Goal: Complete application form

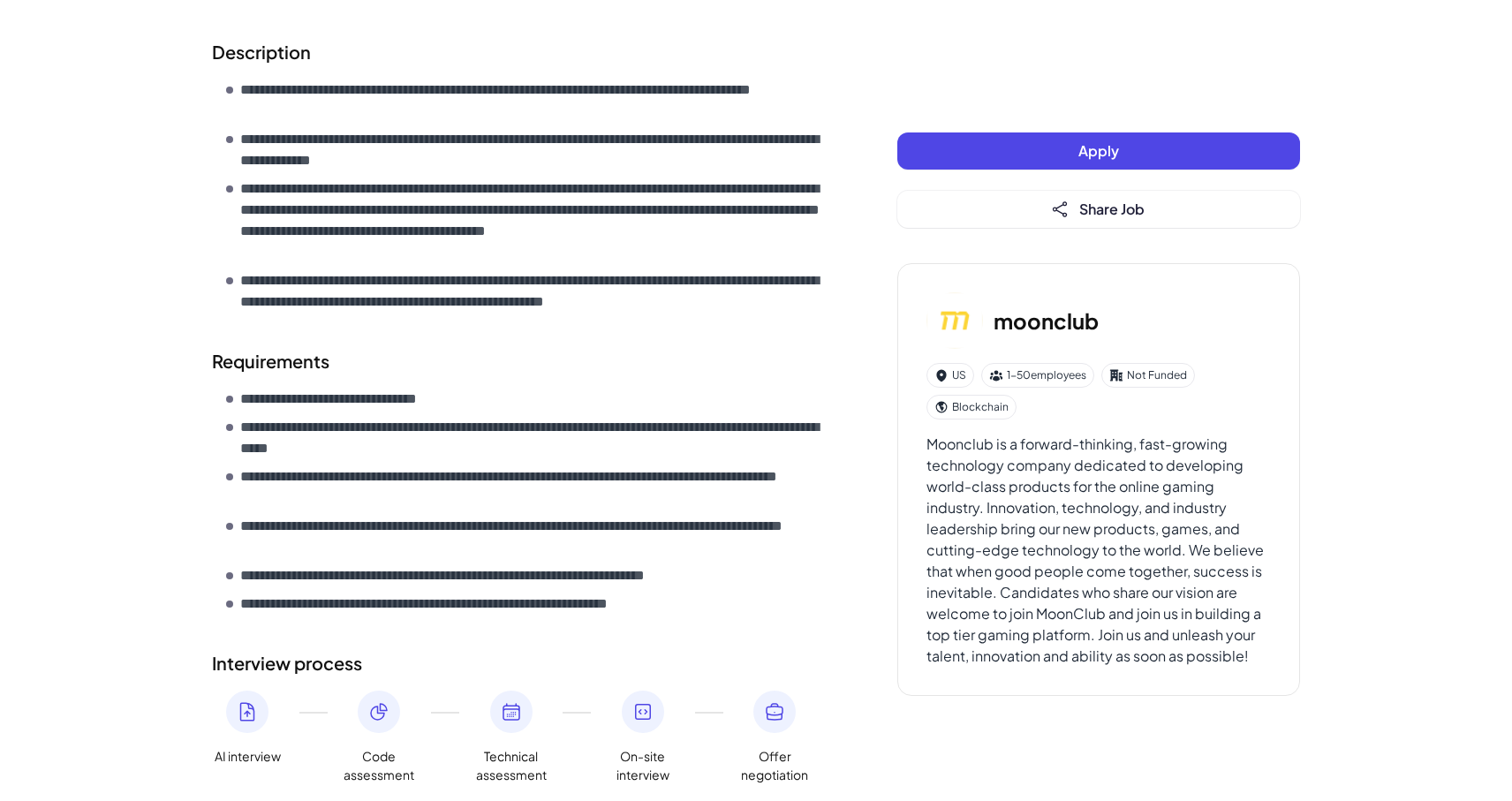
scroll to position [633, 0]
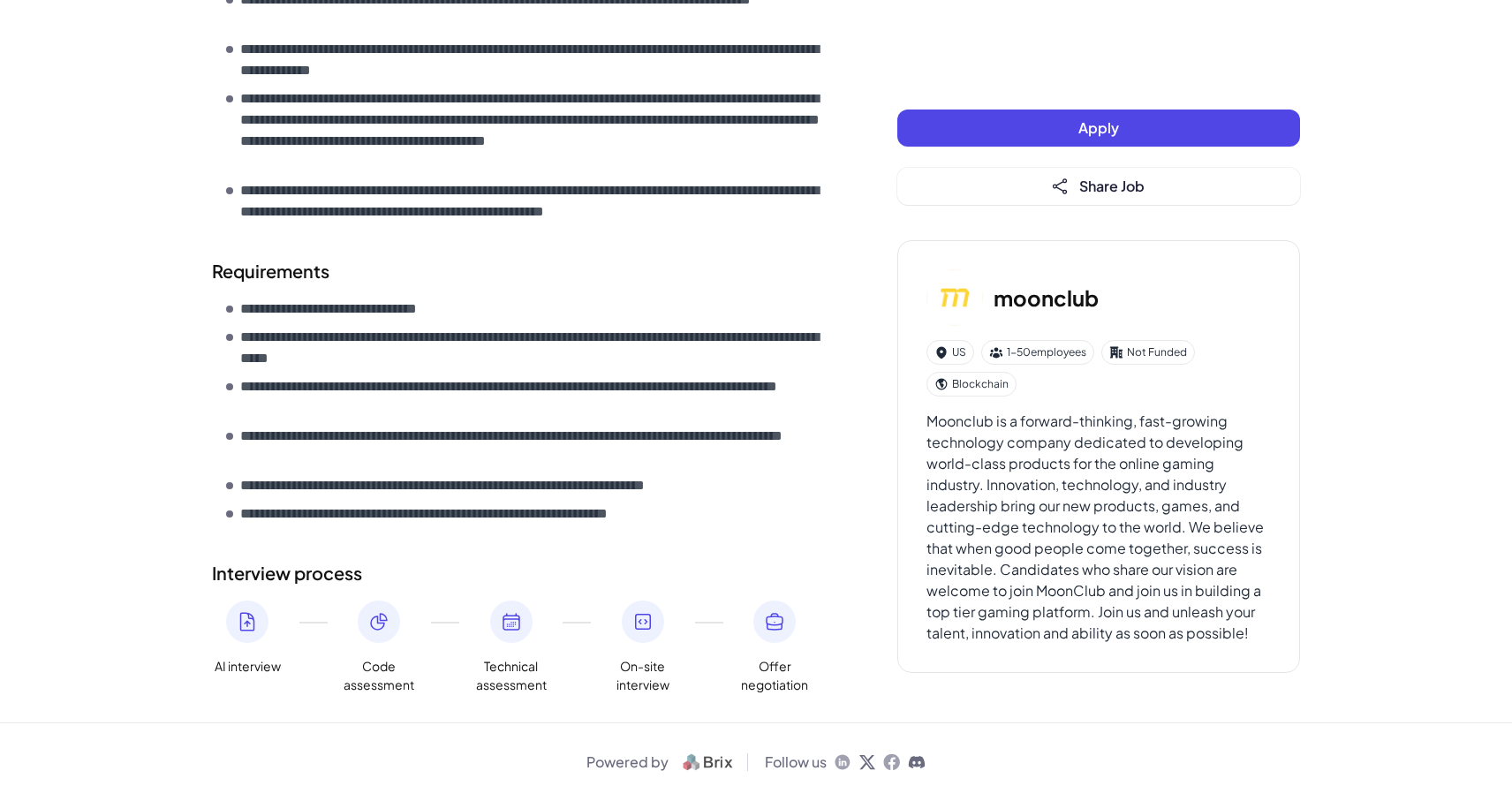
click at [949, 131] on button "Apply" at bounding box center [1099, 128] width 403 height 37
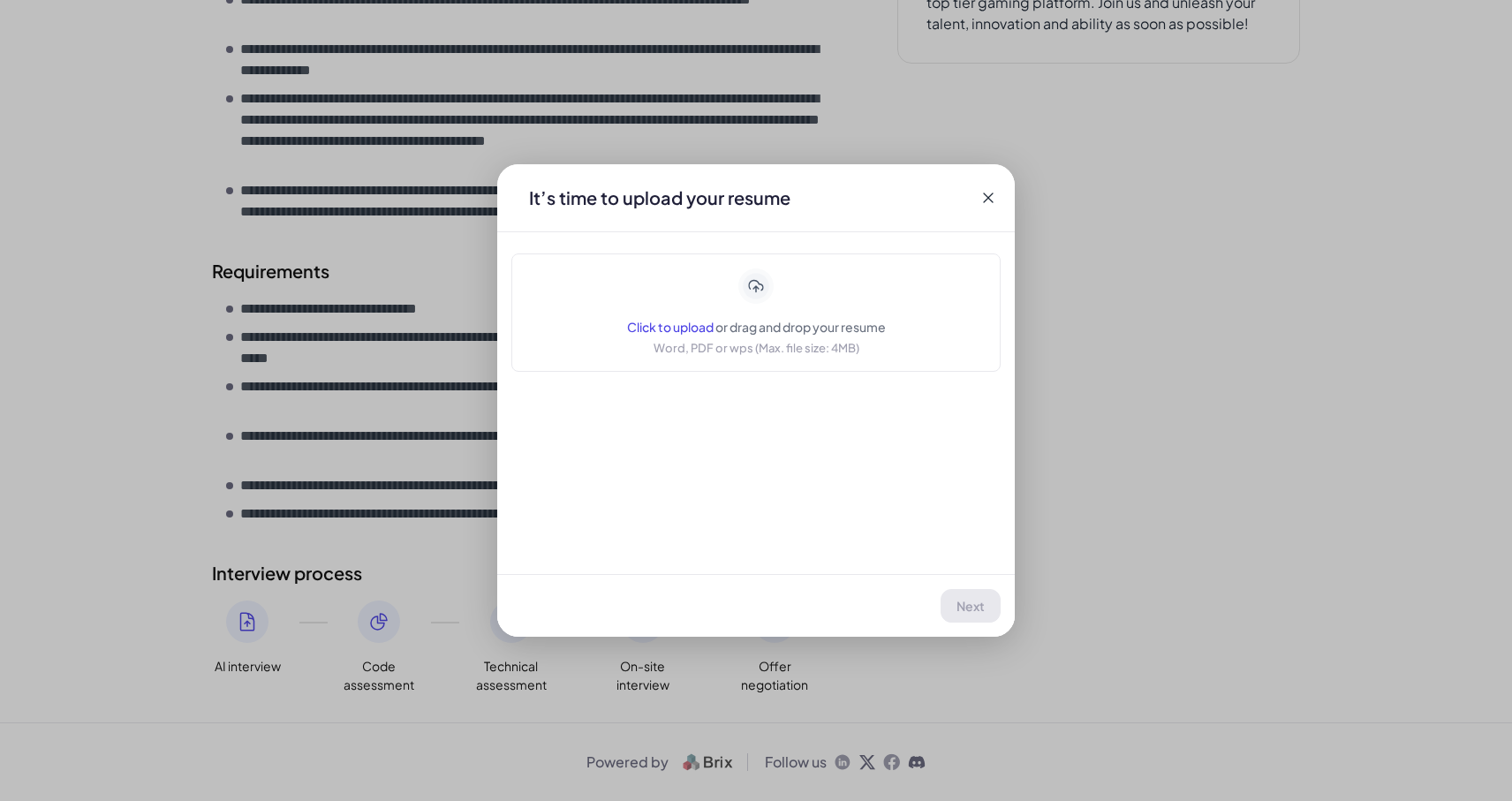
click at [758, 294] on icon at bounding box center [757, 287] width 31 height 31
click at [982, 603] on span "Next" at bounding box center [971, 605] width 28 height 16
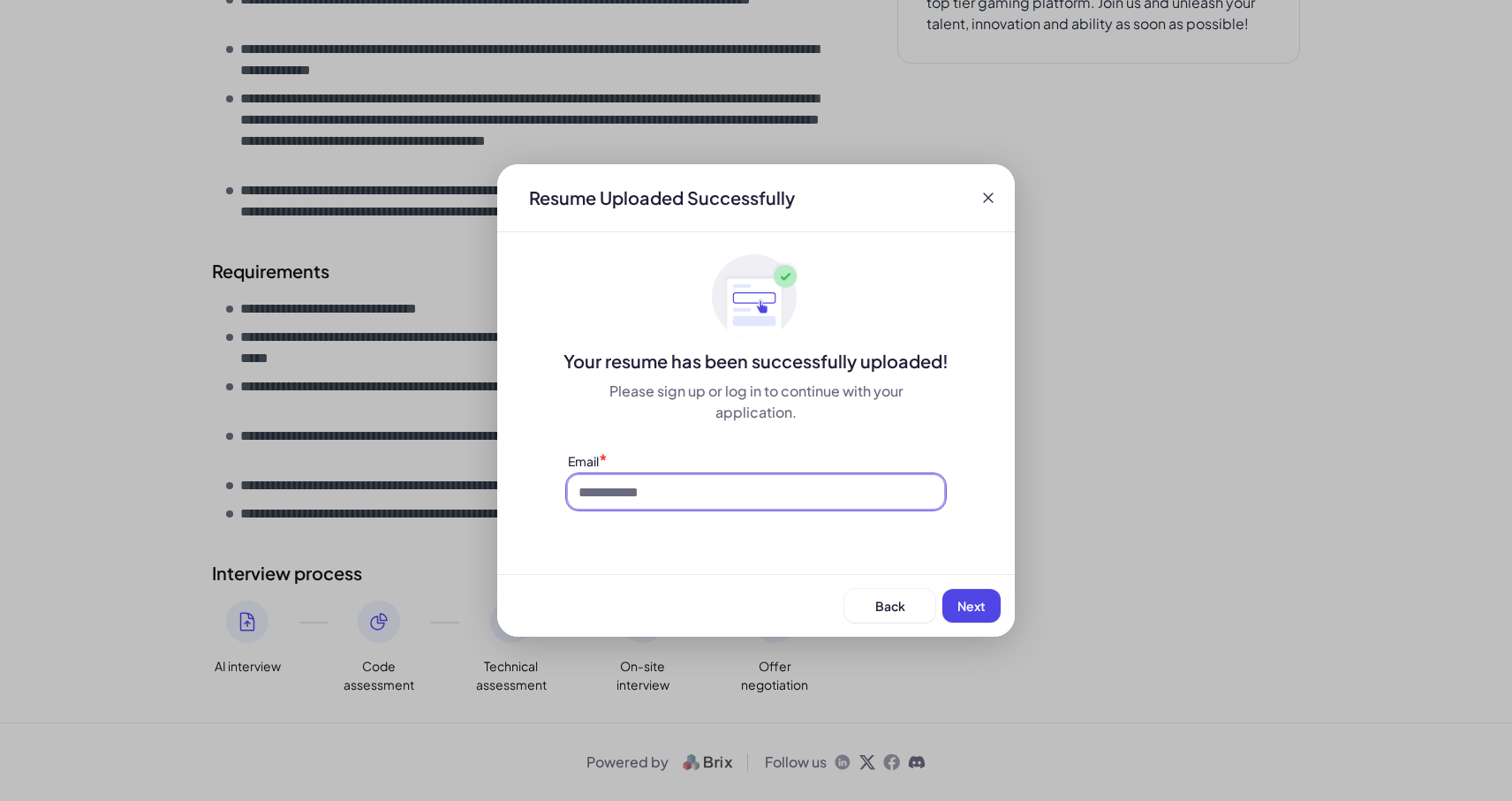
click at [870, 503] on input at bounding box center [756, 492] width 377 height 34
type input "**********"
click at [960, 604] on span "Next" at bounding box center [971, 605] width 28 height 16
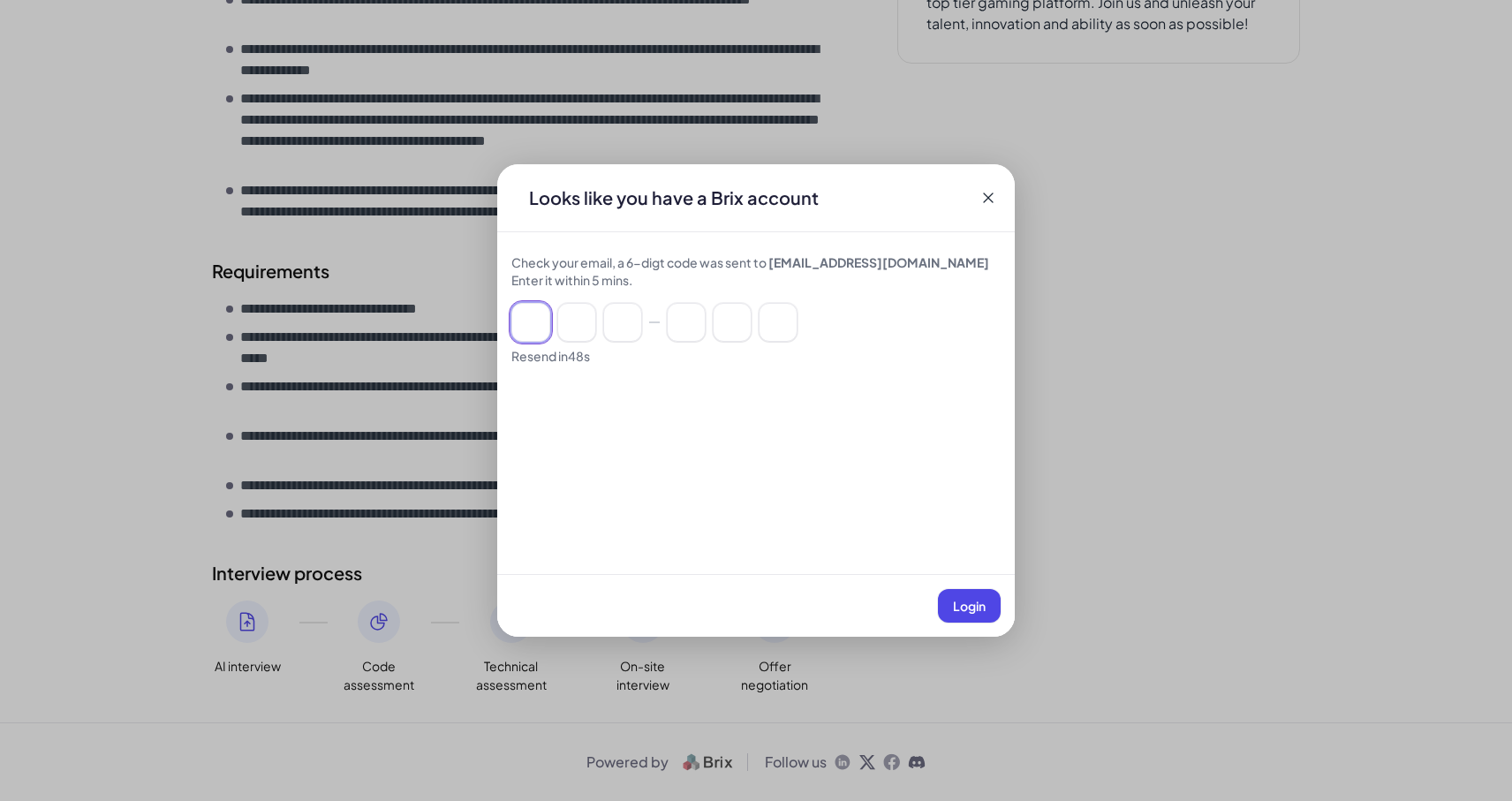
click at [538, 316] on input at bounding box center [530, 322] width 39 height 39
type input "*"
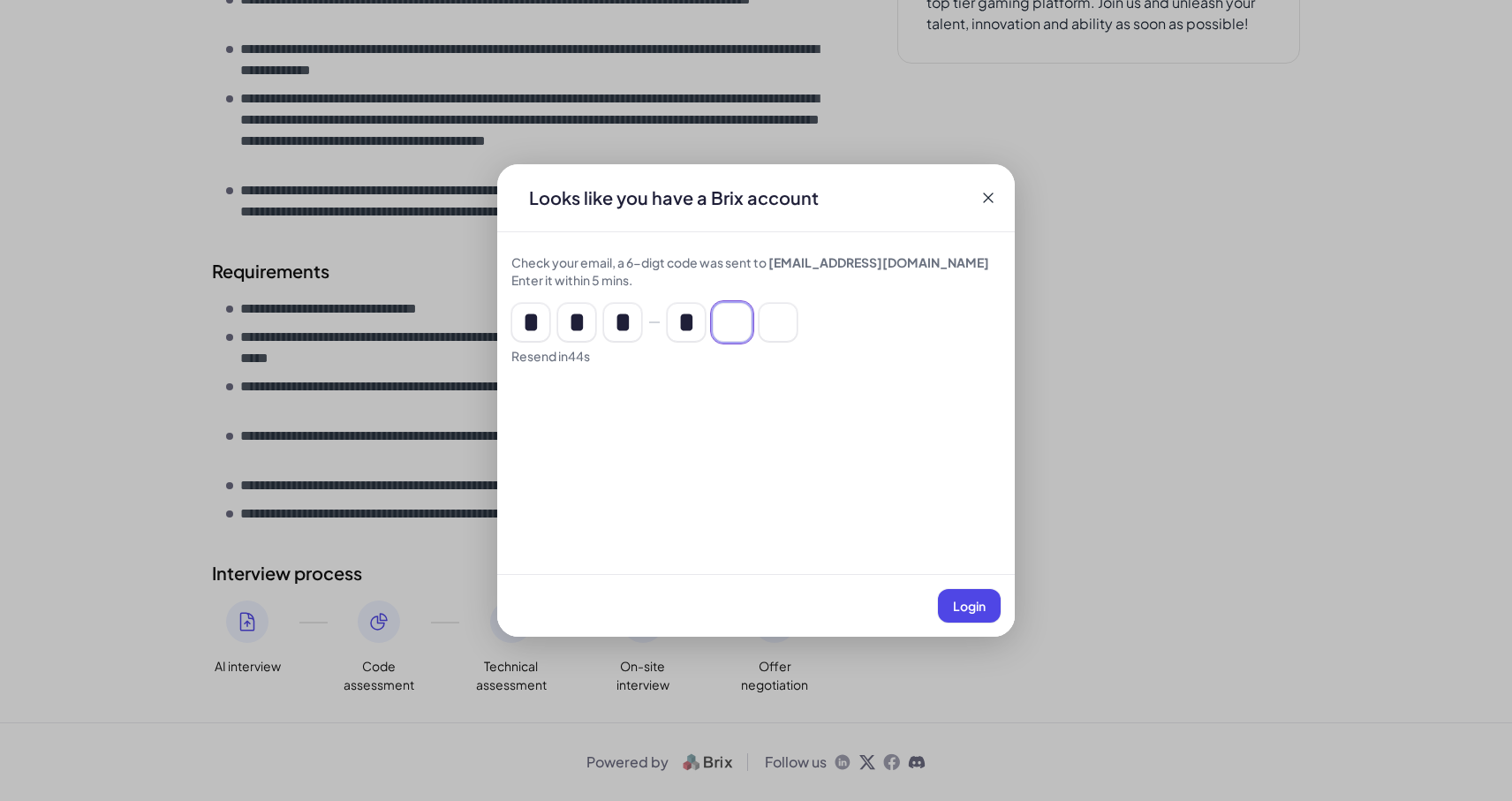
type input "*"
click at [967, 615] on button "Login" at bounding box center [969, 605] width 63 height 34
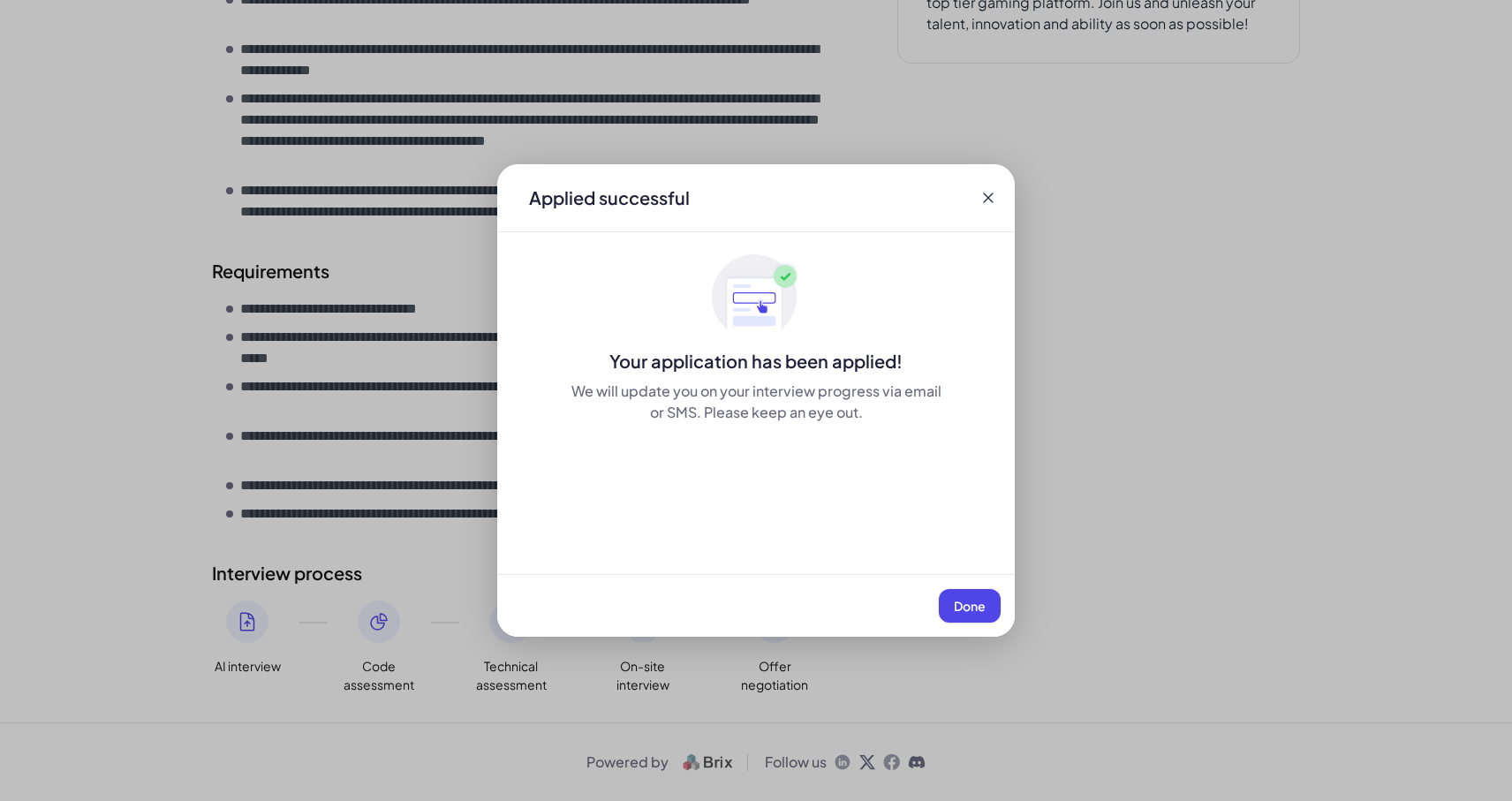
click at [978, 607] on span "Done" at bounding box center [970, 605] width 32 height 16
